Goal: Information Seeking & Learning: Learn about a topic

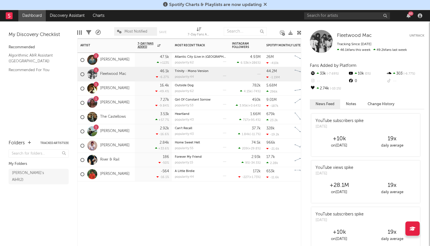
click at [138, 86] on div "16.4k -49.4 %" at bounding box center [153, 89] width 31 height 14
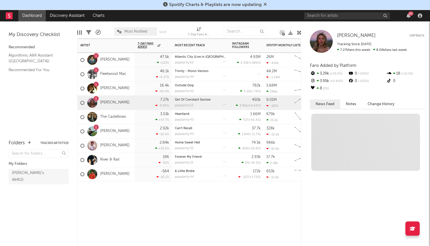
click at [137, 98] on div "7.27k -9.84 %" at bounding box center [153, 103] width 37 height 14
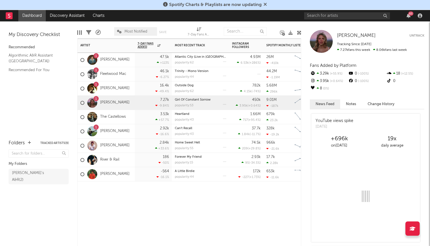
click at [132, 114] on div "The Castellows" at bounding box center [106, 117] width 57 height 14
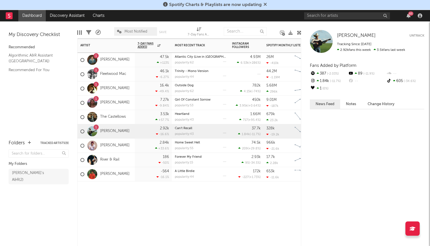
click at [128, 130] on div "1 [PERSON_NAME]" at bounding box center [106, 131] width 57 height 14
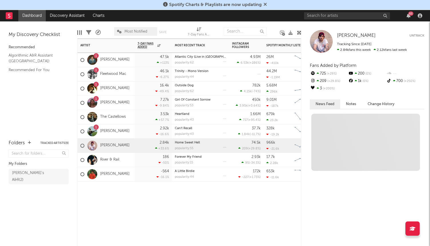
click at [134, 142] on div "[PERSON_NAME]" at bounding box center [106, 146] width 57 height 14
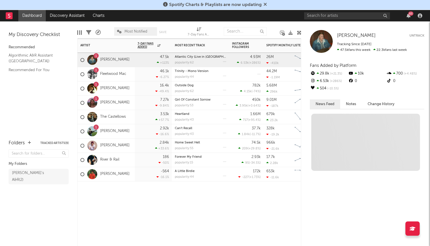
click at [127, 56] on div "1 [PERSON_NAME]" at bounding box center [106, 60] width 57 height 14
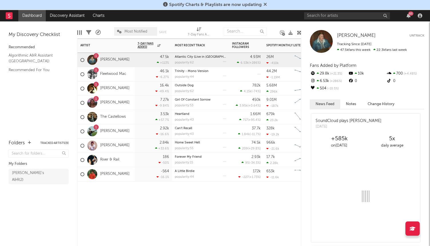
click at [134, 73] on div "1 Fleetwood Mac" at bounding box center [106, 74] width 57 height 14
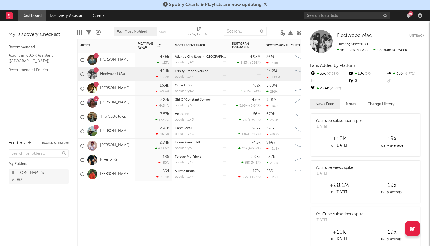
click at [135, 84] on div "1 [PERSON_NAME]" at bounding box center [106, 89] width 57 height 14
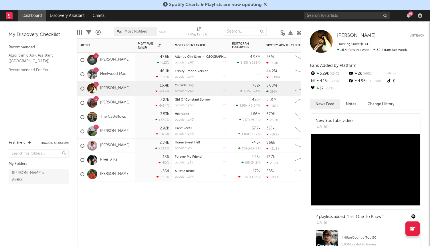
click at [128, 101] on div "1 [PERSON_NAME]" at bounding box center [106, 103] width 57 height 14
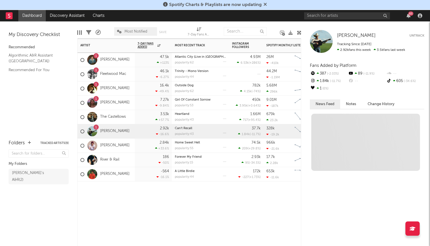
click at [130, 131] on div "1 [PERSON_NAME]" at bounding box center [106, 131] width 57 height 14
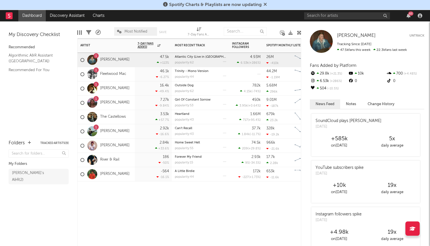
click at [134, 65] on div "1 [PERSON_NAME]" at bounding box center [106, 60] width 57 height 14
click at [265, 3] on icon at bounding box center [265, 4] width 3 height 5
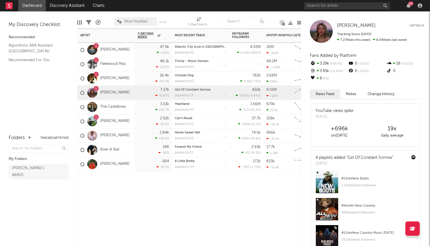
click at [124, 96] on div "1 [PERSON_NAME]" at bounding box center [106, 93] width 57 height 14
click at [119, 69] on div "1 Fleetwood Mac" at bounding box center [103, 64] width 46 height 17
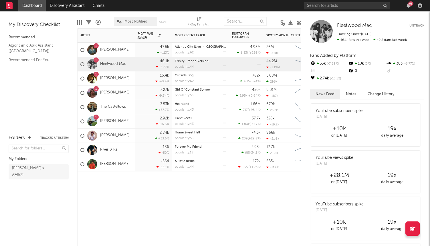
click at [126, 54] on div "1 [PERSON_NAME]" at bounding box center [106, 50] width 57 height 14
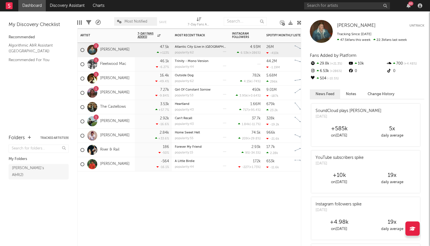
click at [135, 96] on div "1 [PERSON_NAME]" at bounding box center [106, 93] width 57 height 14
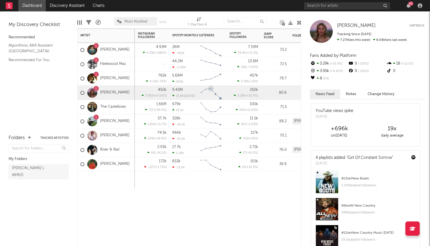
click at [213, 93] on icon "Chart title" at bounding box center [211, 94] width 20 height 10
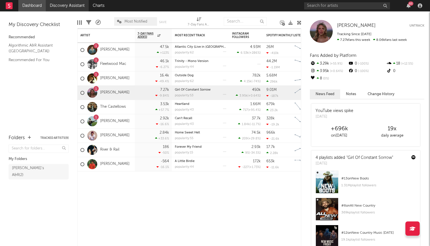
click at [63, 7] on link "Discovery Assistant" at bounding box center [67, 5] width 43 height 11
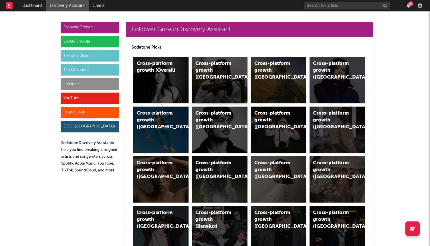
click at [209, 76] on div "Cross-platform growth ([GEOGRAPHIC_DATA])" at bounding box center [220, 80] width 56 height 46
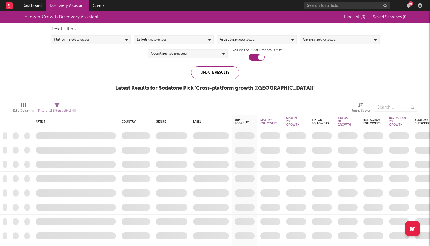
click at [256, 58] on div at bounding box center [257, 57] width 16 height 7
checkbox input "false"
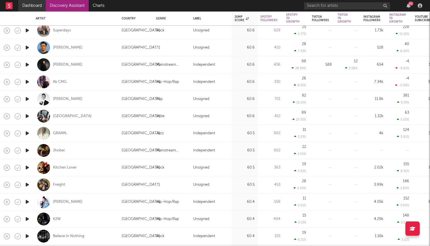
click at [37, 3] on link "Dashboard" at bounding box center [31, 5] width 27 height 11
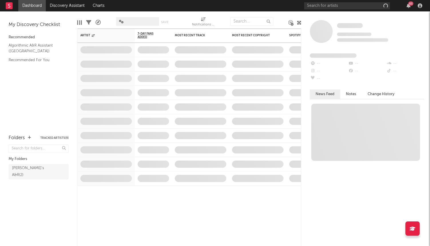
click at [37, 3] on link "Dashboard" at bounding box center [31, 5] width 27 height 11
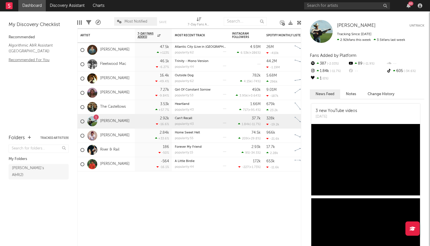
click at [43, 60] on link "Recommended For You" at bounding box center [36, 60] width 54 height 6
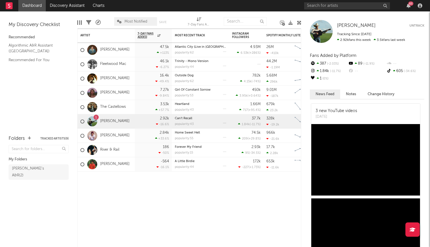
click at [405, 7] on div "63" at bounding box center [408, 5] width 9 height 5
click at [412, 7] on div "63" at bounding box center [408, 5] width 9 height 5
click at [407, 7] on icon "button" at bounding box center [409, 5] width 4 height 5
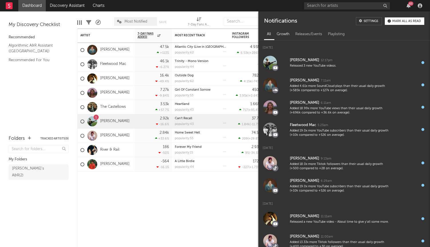
click at [285, 31] on div "Growth" at bounding box center [283, 34] width 19 height 10
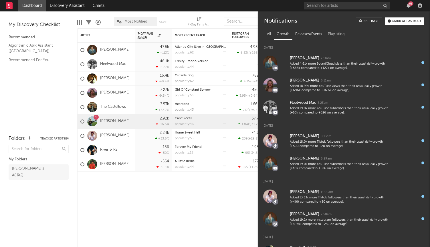
click at [307, 35] on div "Releases/Events" at bounding box center [308, 34] width 33 height 10
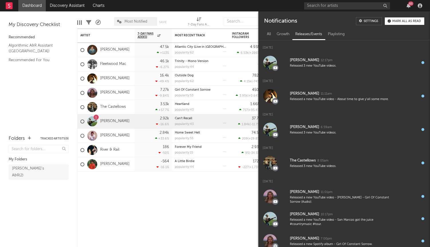
click at [341, 29] on div "All Growth Releases/Events Playlisting" at bounding box center [344, 34] width 172 height 14
click at [341, 32] on div "Playlisting" at bounding box center [336, 34] width 23 height 10
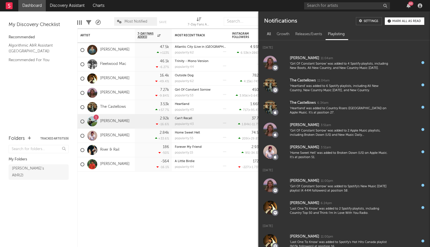
click at [270, 35] on div "All" at bounding box center [269, 34] width 10 height 10
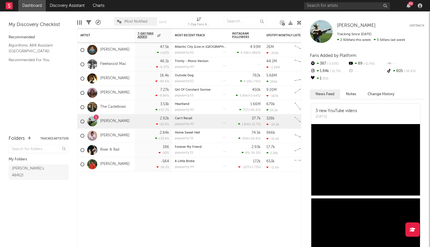
click at [410, 9] on div "63" at bounding box center [364, 5] width 120 height 11
click at [131, 150] on div "River & Rail" at bounding box center [106, 150] width 57 height 14
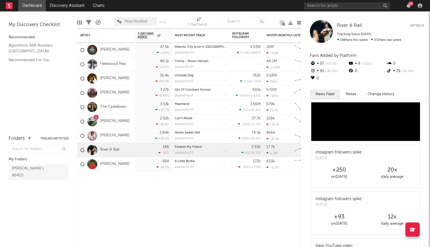
scroll to position [282, 0]
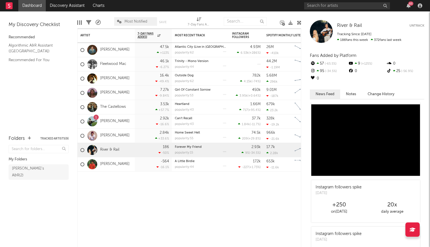
click at [28, 4] on link "Dashboard" at bounding box center [31, 5] width 27 height 11
click at [20, 0] on link "Dashboard" at bounding box center [31, 5] width 27 height 11
